Goal: Find specific page/section: Find specific page/section

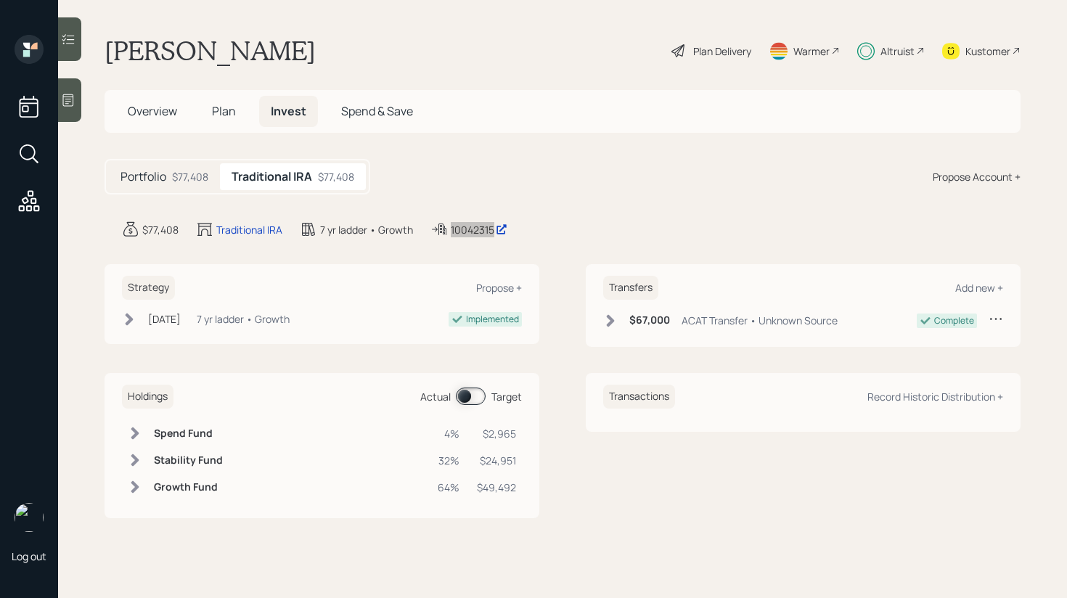
click at [0, 0] on div "Log out [PERSON_NAME] Plan Delivery Warmer Altruist Kustomer Overview Plan Inve…" at bounding box center [533, 299] width 1067 height 598
click at [68, 47] on div at bounding box center [69, 39] width 23 height 44
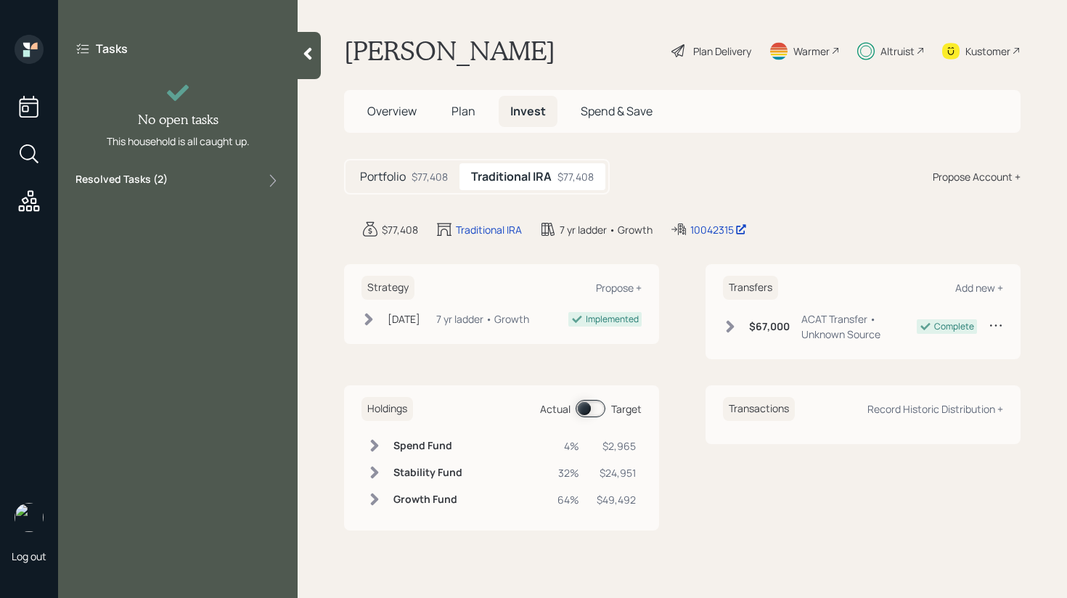
click at [182, 186] on div "Resolved Tasks ( 2 )" at bounding box center [178, 180] width 205 height 17
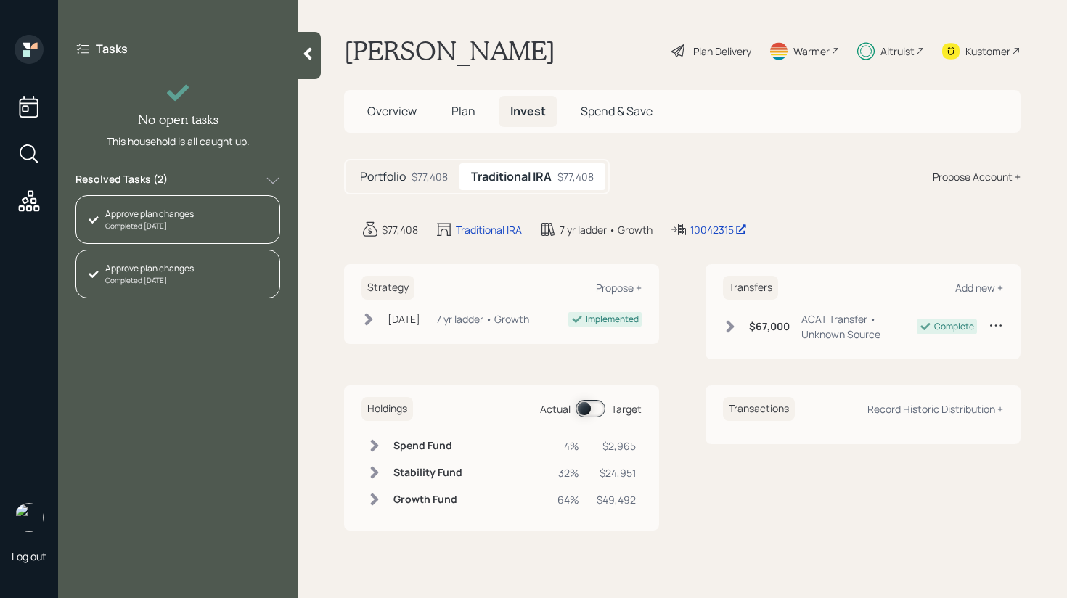
click at [210, 182] on div "Resolved Tasks ( 2 )" at bounding box center [178, 180] width 205 height 17
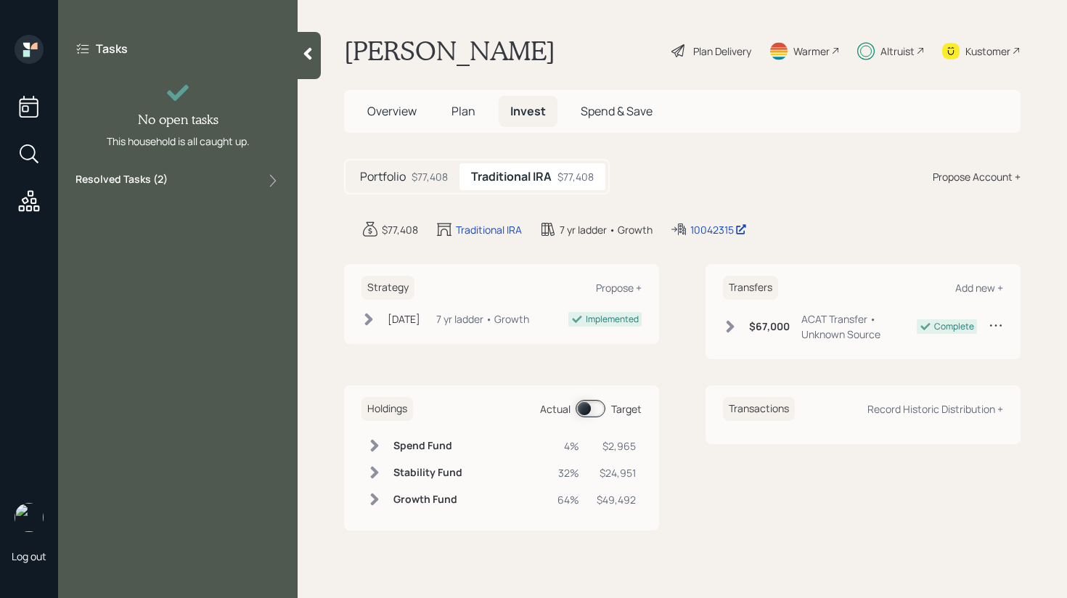
click at [322, 65] on main "[PERSON_NAME] Plan Delivery Warmer Altruist Kustomer Overview Plan Invest Spend…" at bounding box center [683, 299] width 770 height 598
click at [304, 62] on div at bounding box center [309, 55] width 23 height 47
